Goal: Task Accomplishment & Management: Manage account settings

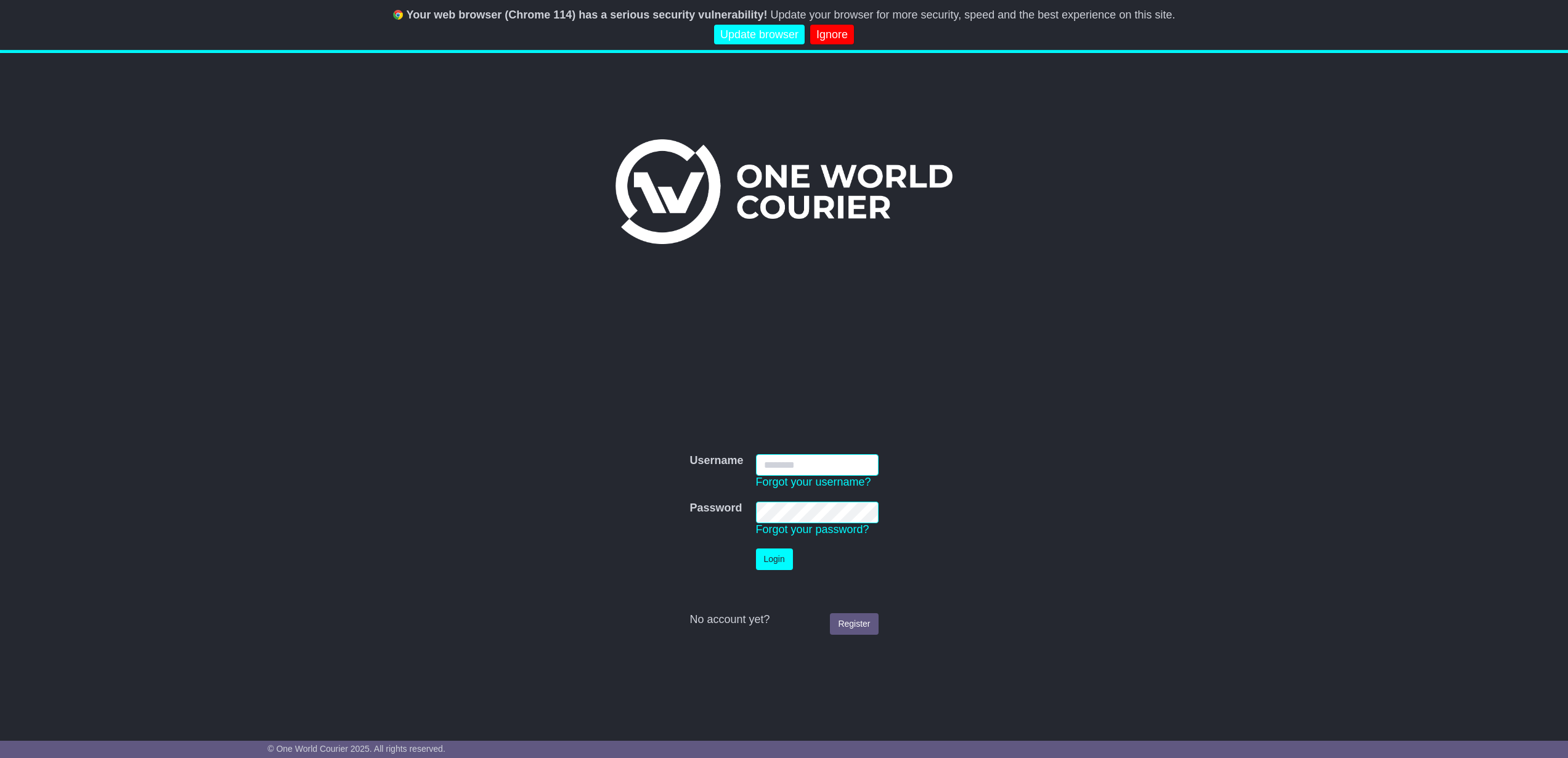
click at [816, 459] on input "Username" at bounding box center [817, 465] width 123 height 22
type input "**********"
click at [792, 564] on button "Login" at bounding box center [774, 559] width 37 height 22
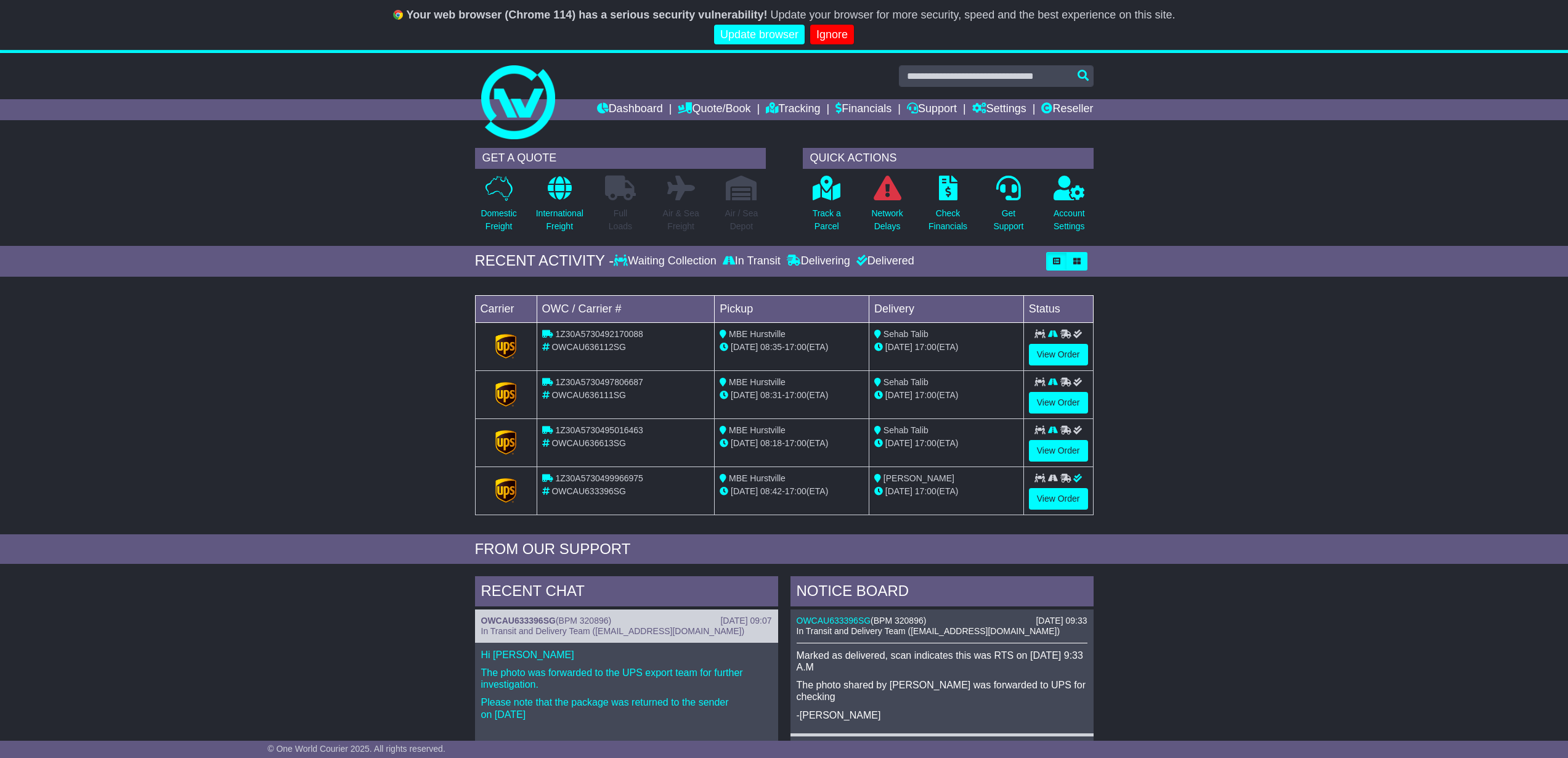
click at [1203, 195] on div "GET A QUOTE Domestic Freight International Freight Full Loads Air & Sea Freight…" at bounding box center [784, 193] width 1568 height 104
click at [836, 104] on link "Financials" at bounding box center [864, 110] width 56 height 21
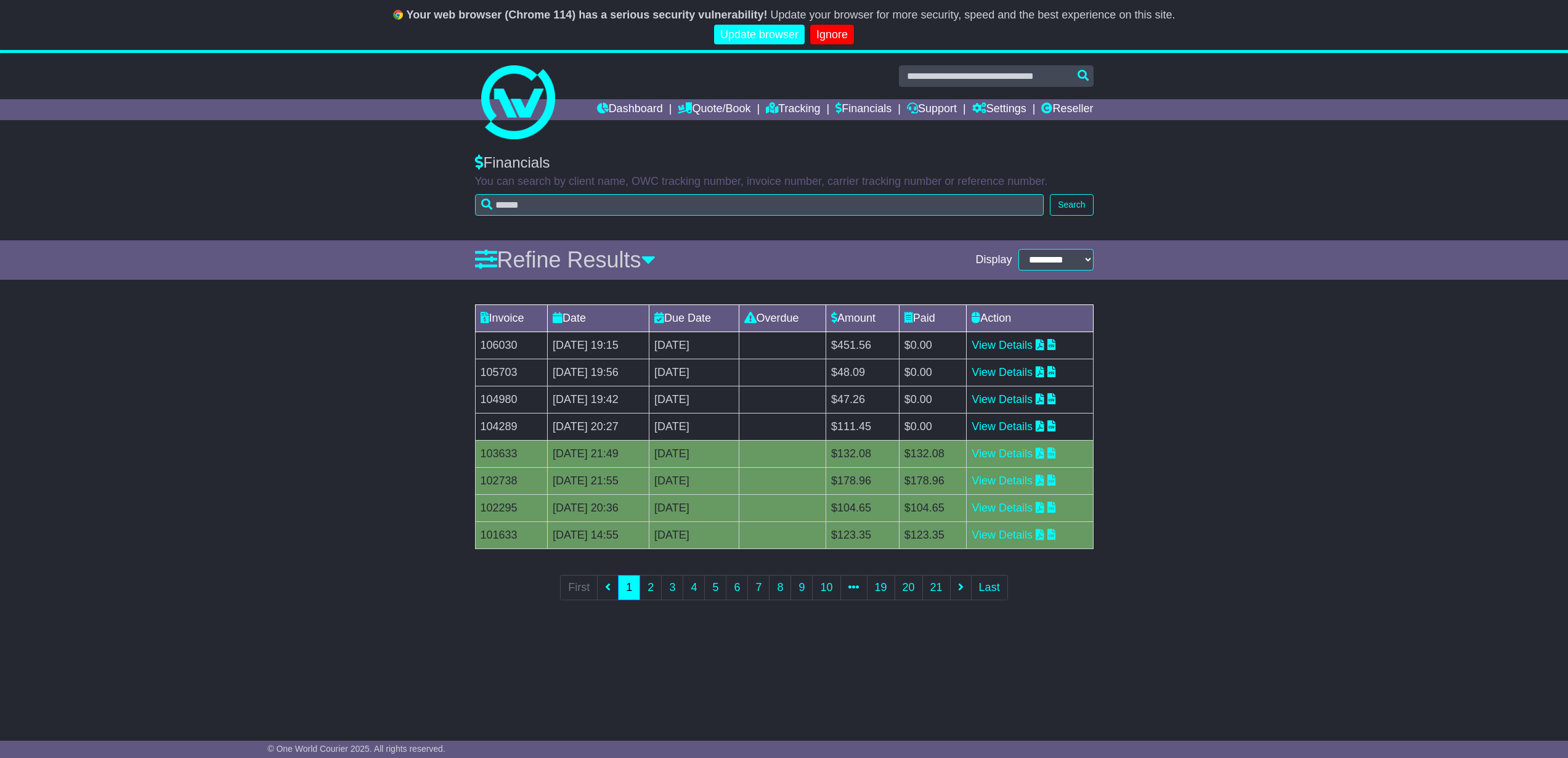
click at [739, 411] on td "6th September 2025" at bounding box center [694, 399] width 89 height 27
click at [1033, 429] on link "View Details" at bounding box center [1002, 426] width 61 height 12
click at [1007, 397] on link "View Details" at bounding box center [1002, 399] width 61 height 12
click at [1014, 376] on link "View Details" at bounding box center [1002, 372] width 61 height 12
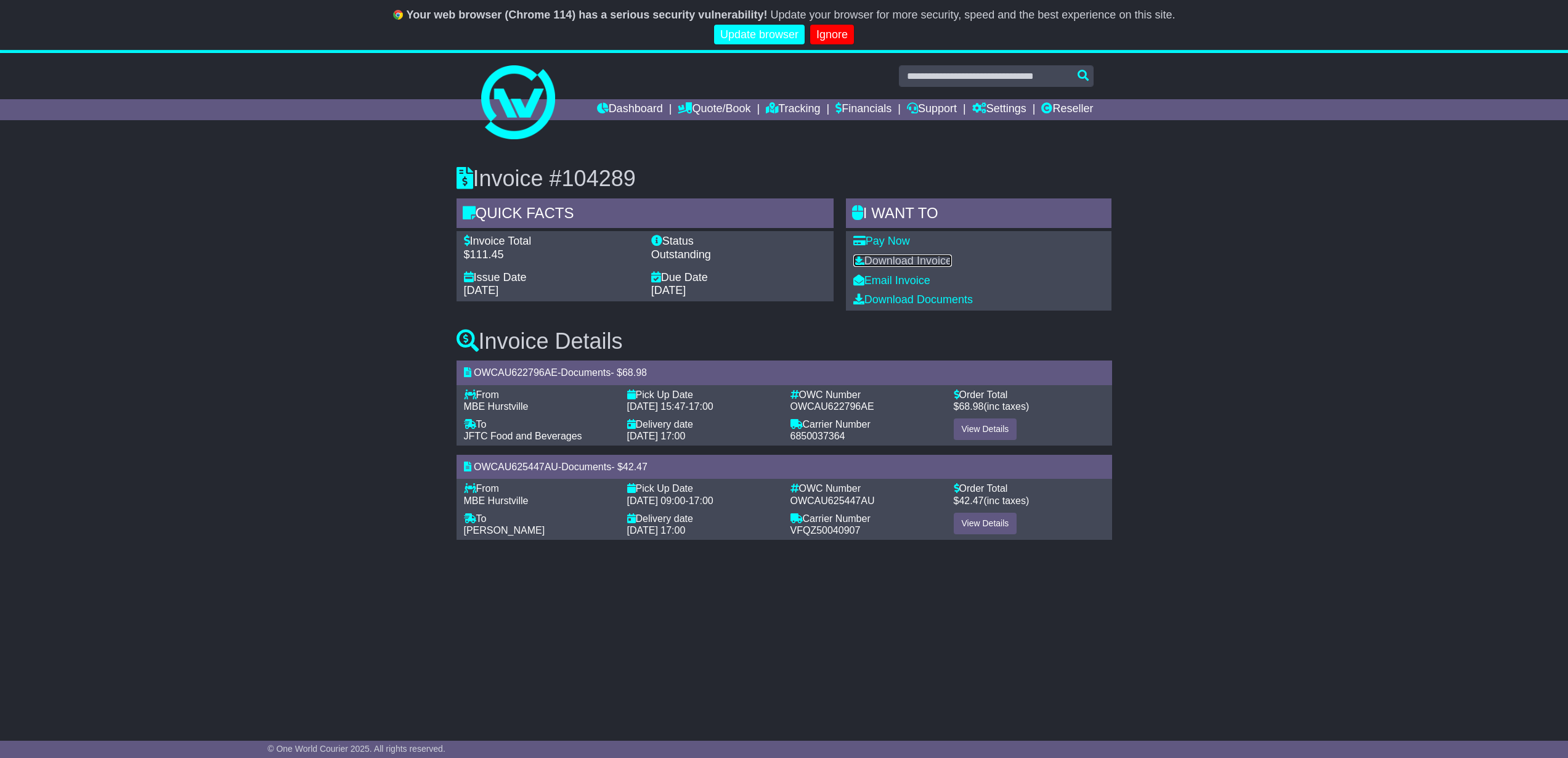
click at [930, 260] on link "Download Invoice" at bounding box center [902, 260] width 99 height 12
click at [1478, 285] on div "Invoice #104980 Quick Facts Invoice Total $47.26 Status Outstanding Issue Date …" at bounding box center [784, 348] width 1568 height 413
click at [765, 346] on h3 "Invoice Details" at bounding box center [784, 341] width 655 height 24
click at [915, 261] on link "Download Invoice" at bounding box center [902, 260] width 99 height 12
click at [854, 104] on link "Financials" at bounding box center [864, 110] width 56 height 21
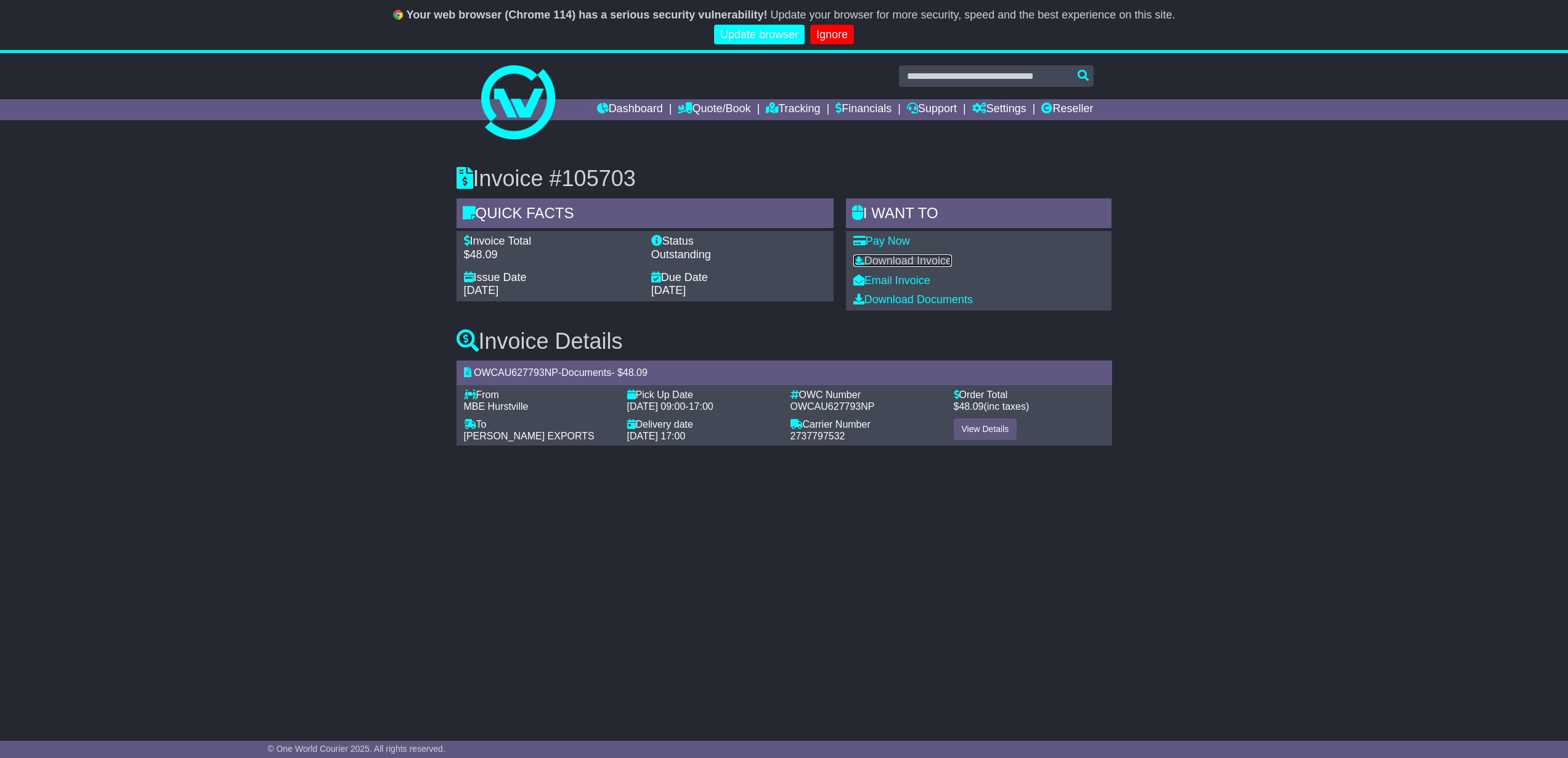
click at [904, 259] on link "Download Invoice" at bounding box center [902, 260] width 99 height 12
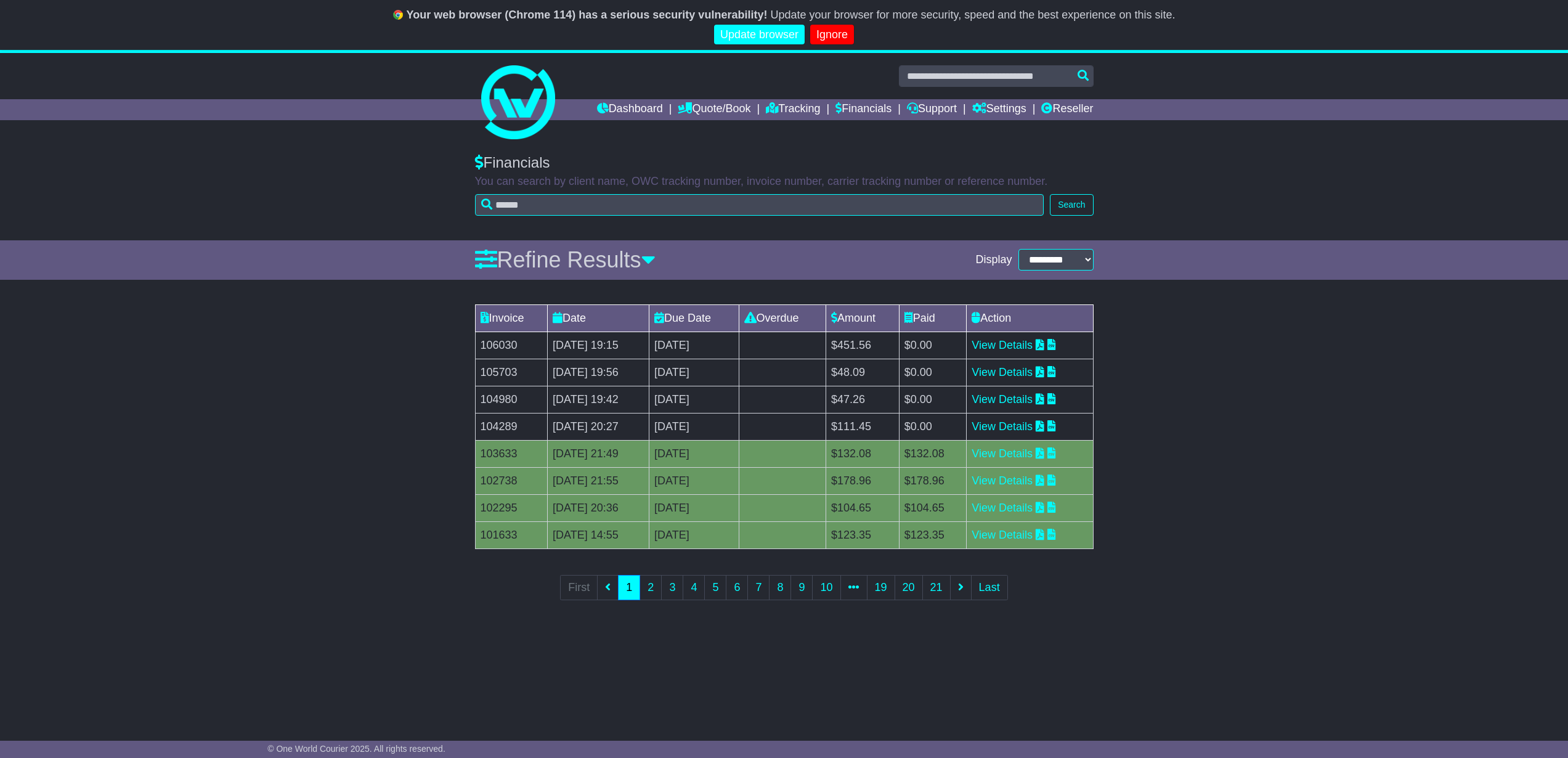
click at [895, 425] on td "$111.45" at bounding box center [863, 426] width 73 height 27
copy td "111.45"
click at [496, 430] on td "104289" at bounding box center [511, 426] width 72 height 27
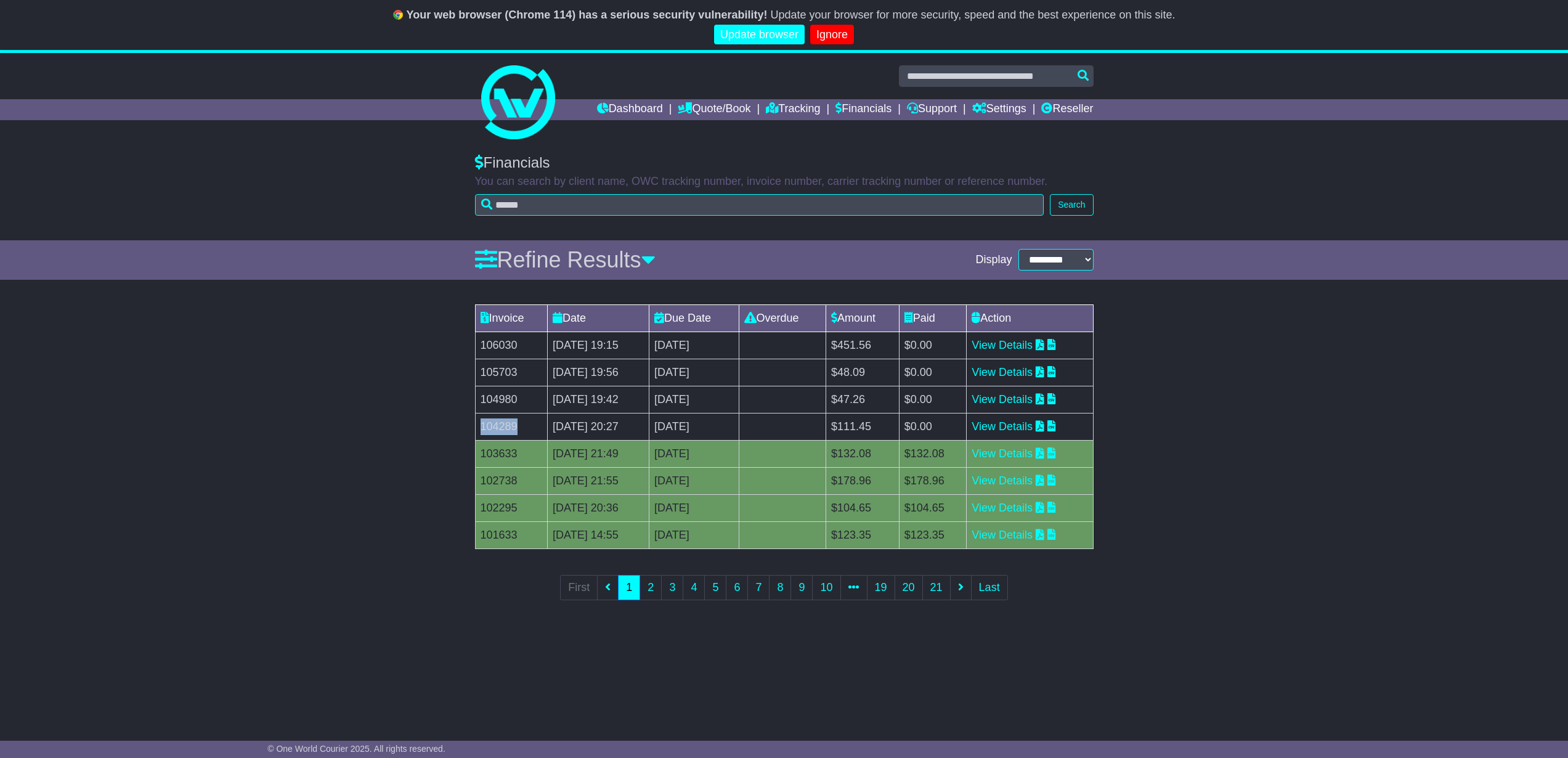
copy td "104289"
click at [897, 395] on td "$47.26" at bounding box center [863, 399] width 73 height 27
copy td "47.26"
click at [497, 405] on td "104980" at bounding box center [511, 399] width 72 height 27
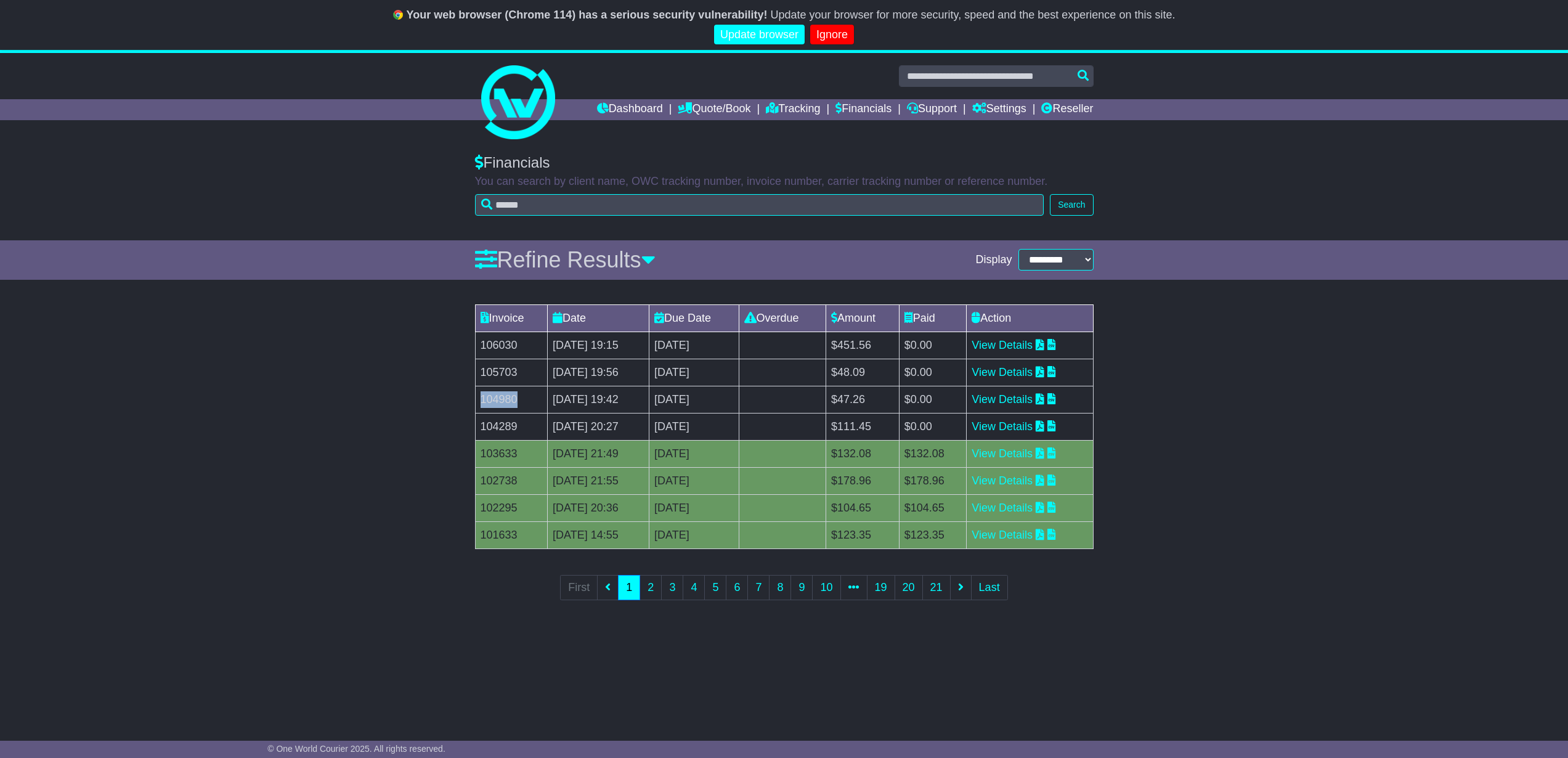
click at [497, 405] on td "104980" at bounding box center [511, 399] width 72 height 27
copy td "104980"
click at [898, 376] on td "$48.09" at bounding box center [863, 372] width 73 height 27
copy td "48.09"
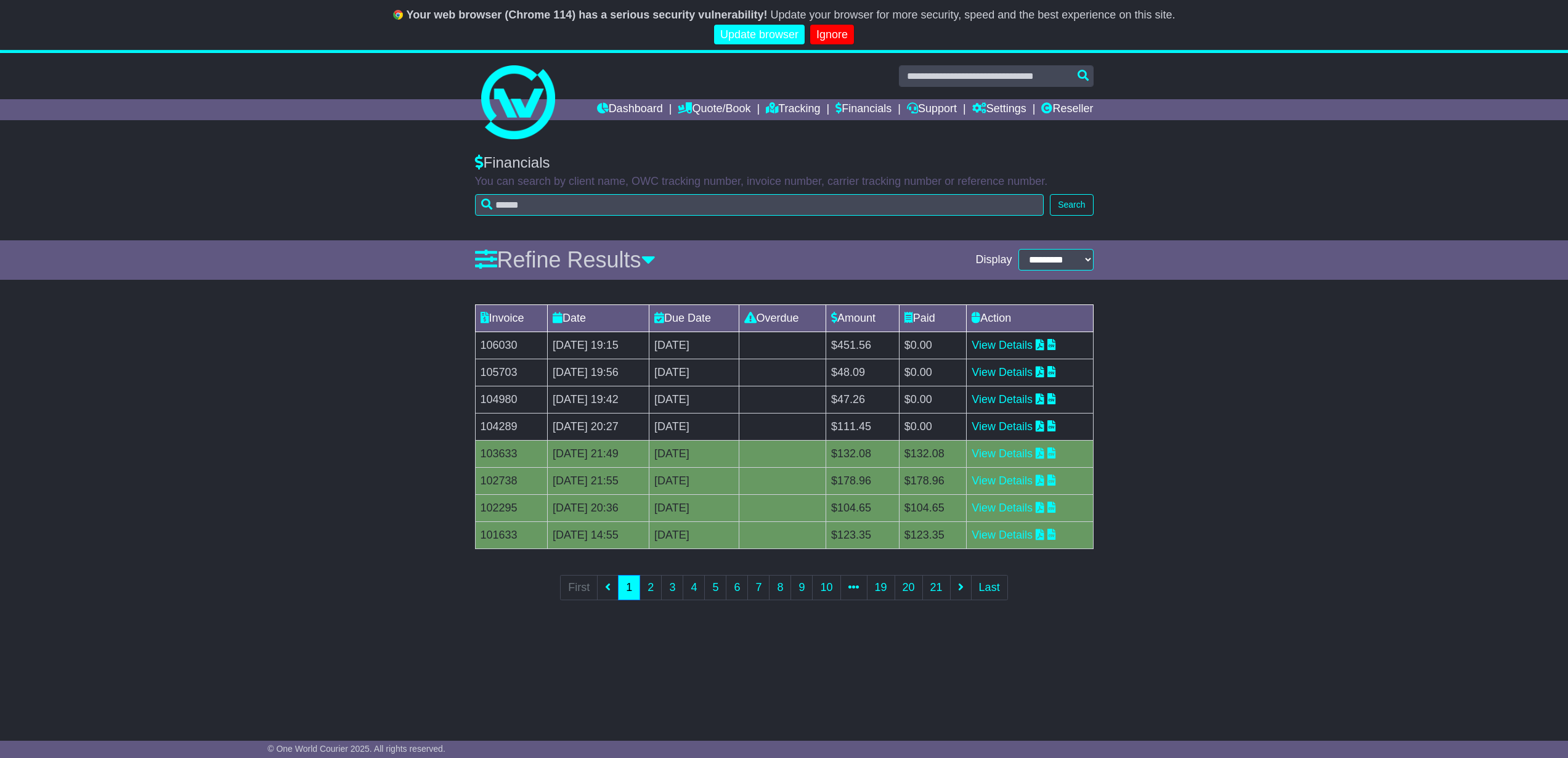
click at [500, 374] on td "105703" at bounding box center [511, 372] width 72 height 27
copy td "105703"
